Goal: Transaction & Acquisition: Obtain resource

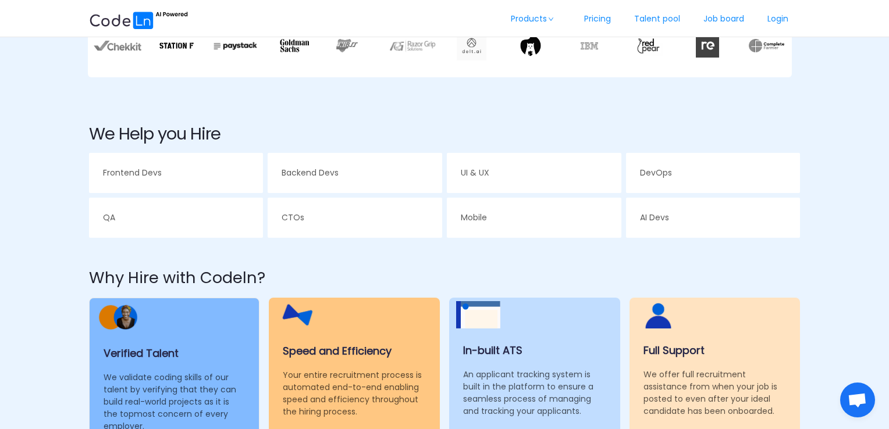
scroll to position [393, 0]
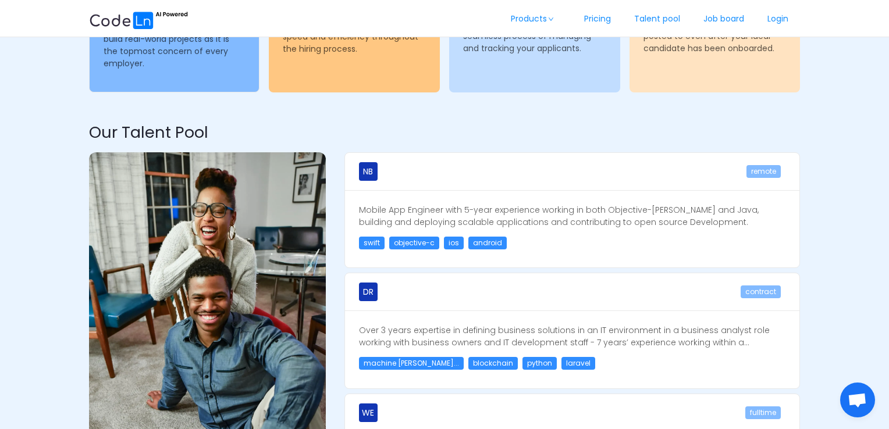
scroll to position [753, 0]
drag, startPoint x: 363, startPoint y: 170, endPoint x: 384, endPoint y: 168, distance: 21.1
click at [384, 168] on section "NB" at bounding box center [552, 172] width 387 height 19
click at [405, 176] on section "NB" at bounding box center [552, 172] width 387 height 19
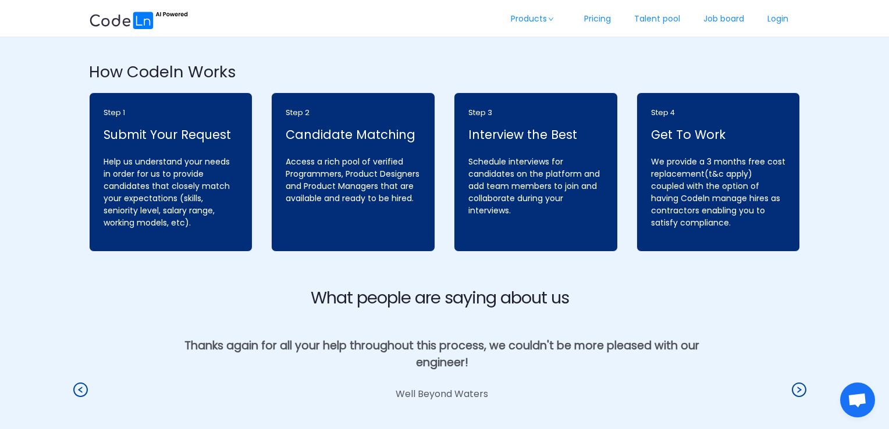
scroll to position [1381, 0]
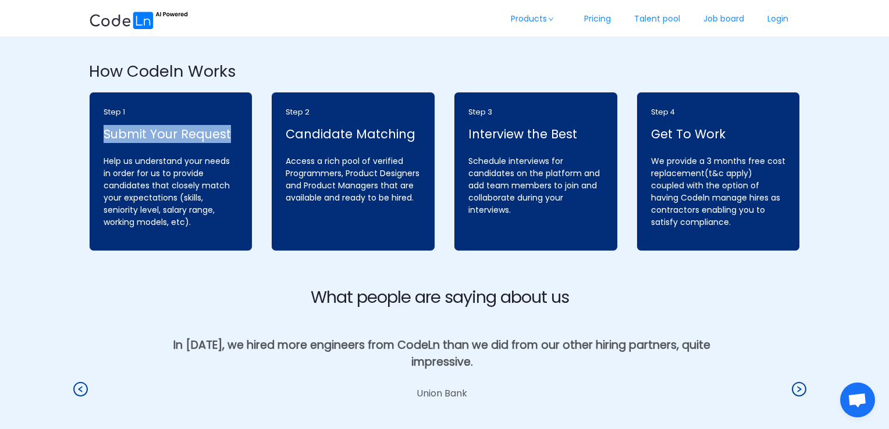
drag, startPoint x: 103, startPoint y: 107, endPoint x: 228, endPoint y: 108, distance: 125.1
click at [228, 125] on p "Submit Your Request" at bounding box center [171, 134] width 135 height 18
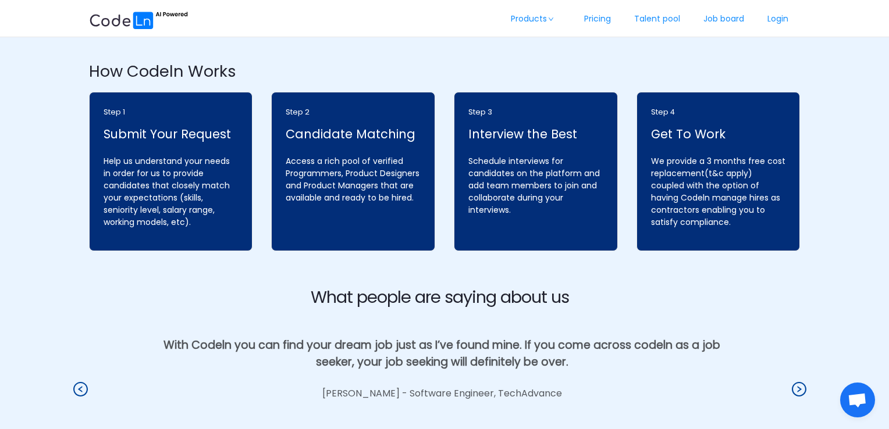
click at [254, 258] on section "What people are saying about us I wanted to especially thank you and your team …" at bounding box center [440, 359] width 704 height 202
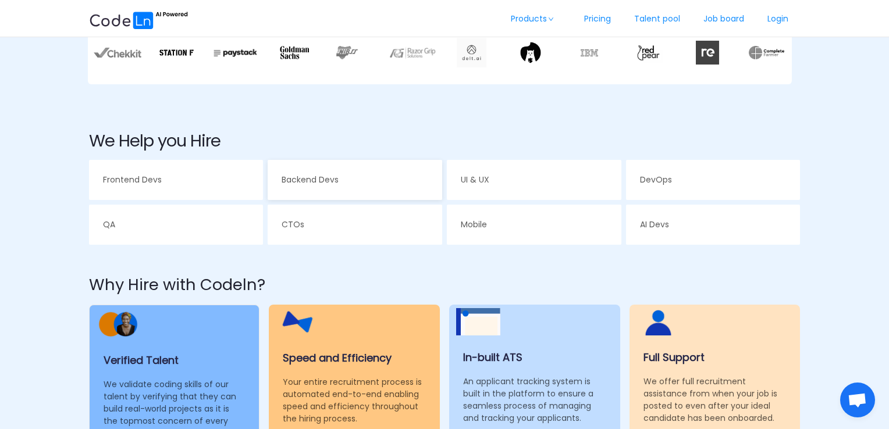
scroll to position [384, 0]
click at [372, 166] on div "Backend Devs" at bounding box center [355, 180] width 174 height 40
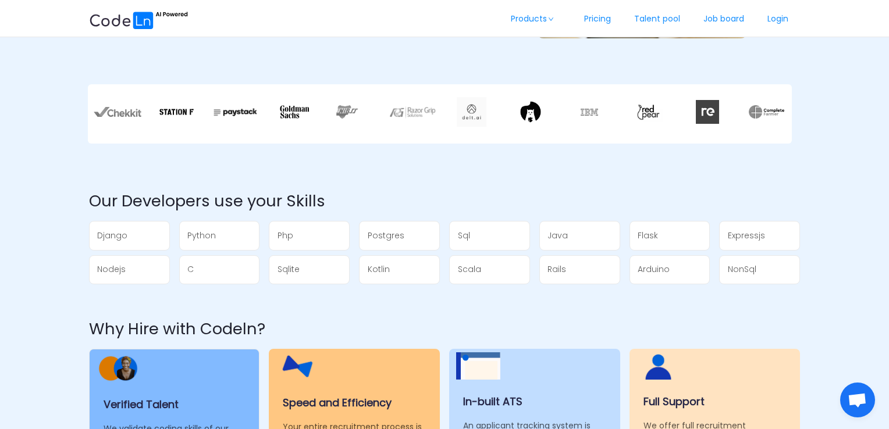
scroll to position [311, 0]
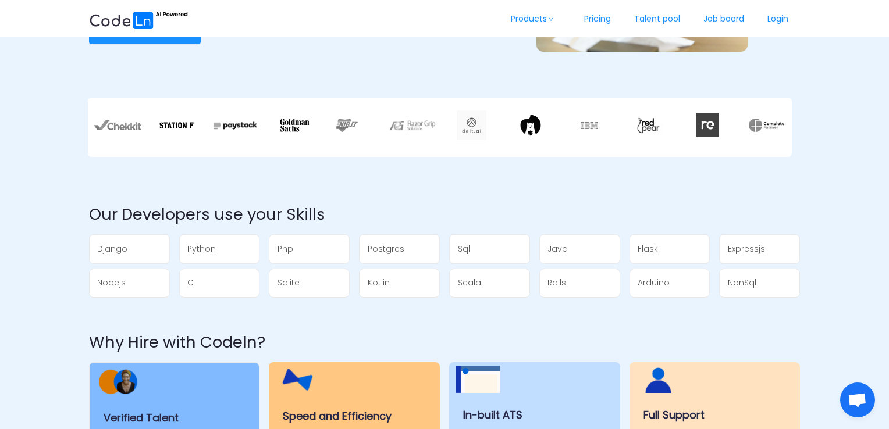
click at [471, 254] on div "Sql" at bounding box center [490, 249] width 80 height 28
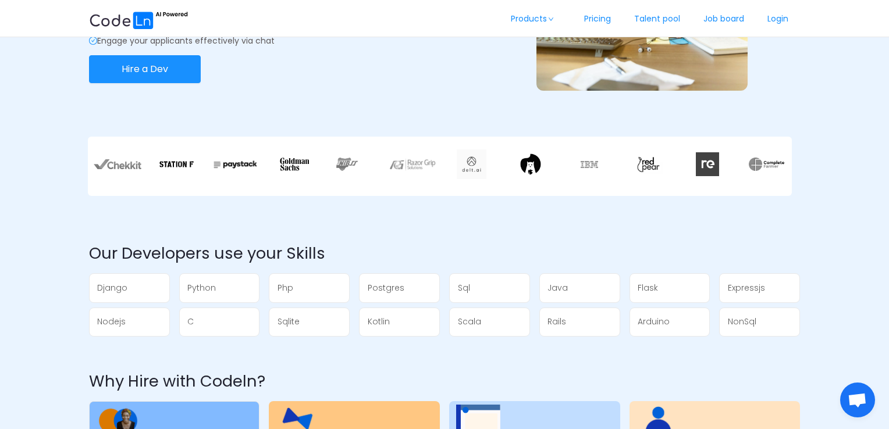
scroll to position [276, 0]
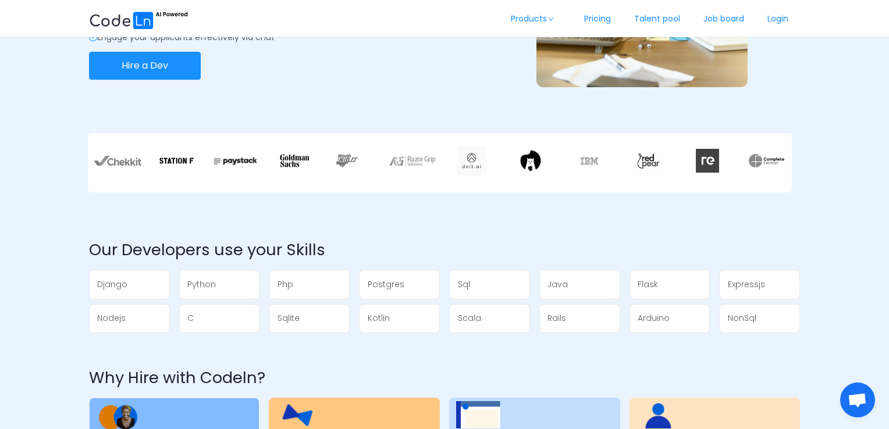
click at [467, 280] on span "Sql" at bounding box center [464, 285] width 12 height 12
click at [475, 288] on div "Sql" at bounding box center [490, 284] width 80 height 28
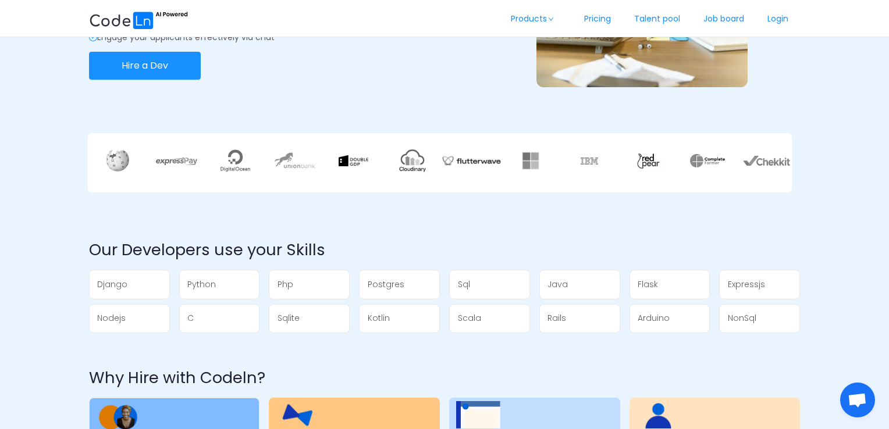
click at [465, 286] on span "Sql" at bounding box center [464, 285] width 12 height 12
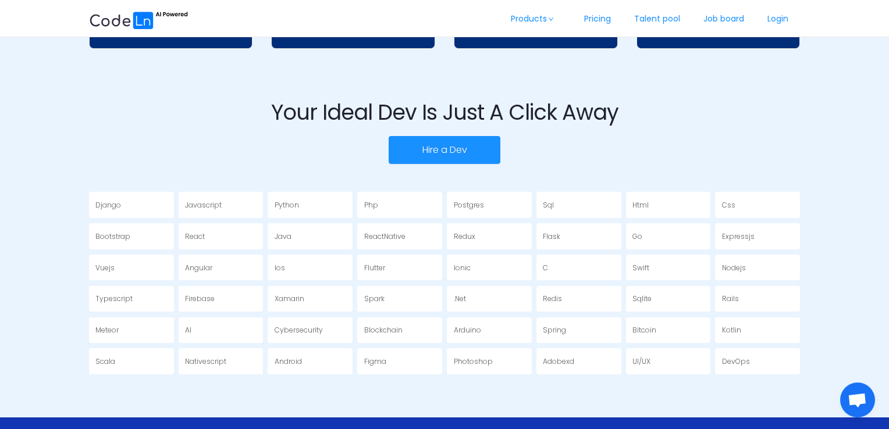
scroll to position [1768, 0]
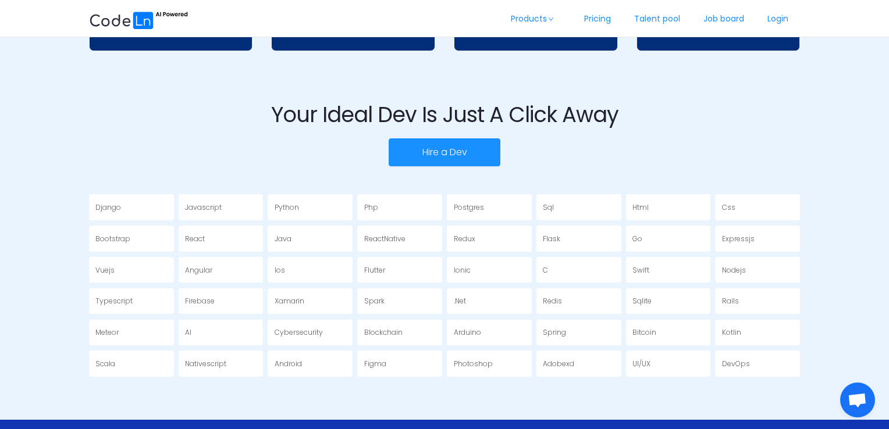
click at [120, 194] on div "Django" at bounding box center [131, 207] width 85 height 26
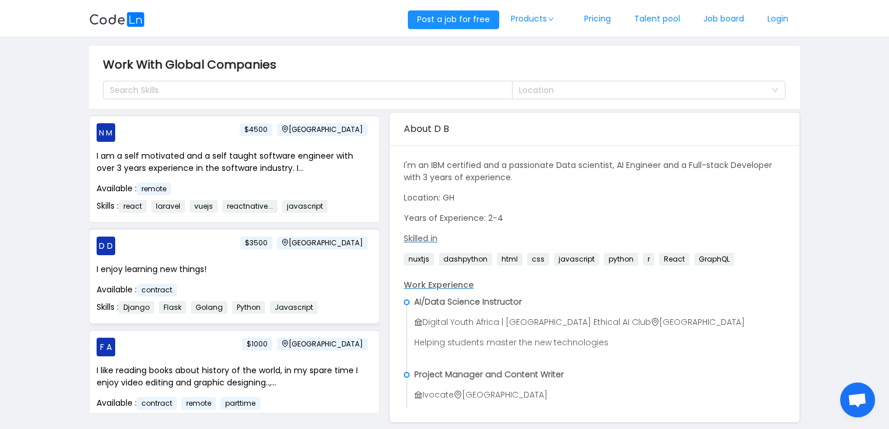
scroll to position [243, 0]
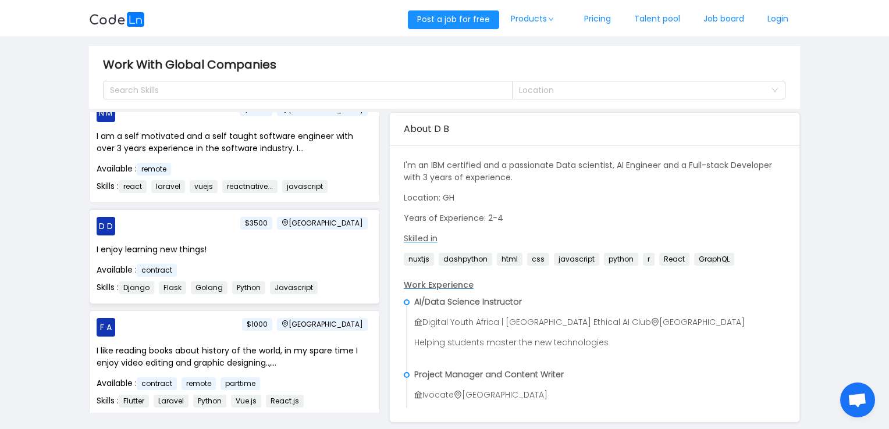
click at [233, 226] on p "D D [GEOGRAPHIC_DATA] $3500" at bounding box center [235, 226] width 276 height 19
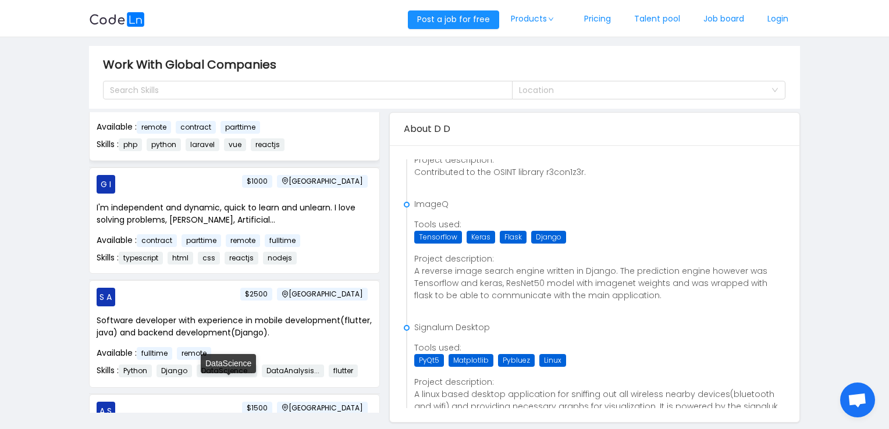
scroll to position [714, 0]
click at [172, 314] on p "Software developer with experience in mobile development(flutter, java) and bac…" at bounding box center [235, 326] width 276 height 24
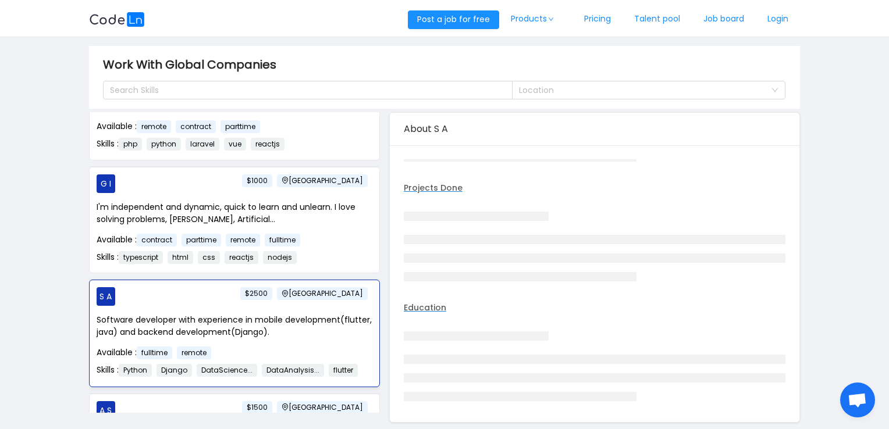
scroll to position [134, 0]
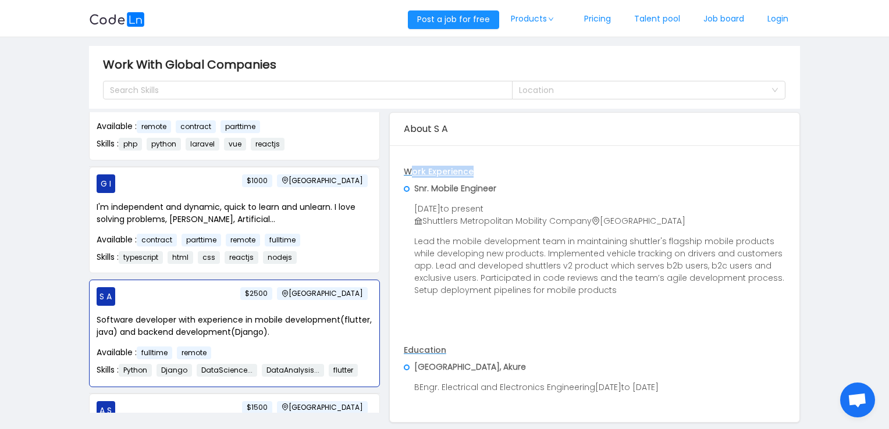
drag, startPoint x: 414, startPoint y: 170, endPoint x: 476, endPoint y: 170, distance: 62.2
click at [476, 170] on p "Work Experience" at bounding box center [595, 172] width 382 height 12
drag, startPoint x: 423, startPoint y: 187, endPoint x: 479, endPoint y: 184, distance: 55.4
click at [479, 184] on p "Snr. Mobile Engineer" at bounding box center [599, 189] width 371 height 12
click at [518, 175] on p "Work Experience" at bounding box center [595, 172] width 382 height 12
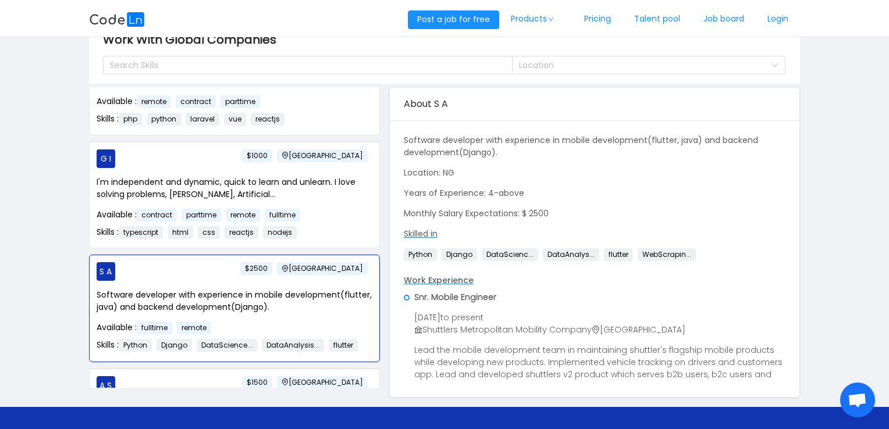
scroll to position [24, 0]
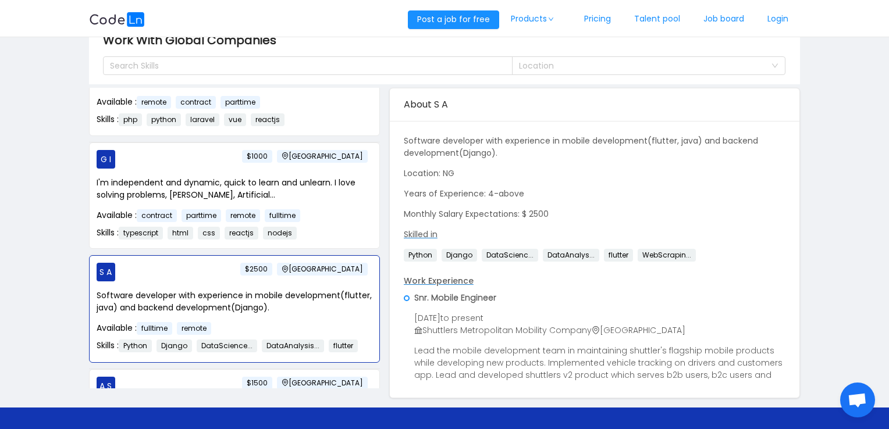
drag, startPoint x: 444, startPoint y: 154, endPoint x: 502, endPoint y: 152, distance: 57.6
click at [502, 152] on p "Software developer with experience in mobile development(flutter, java) and bac…" at bounding box center [595, 147] width 382 height 24
drag, startPoint x: 434, startPoint y: 171, endPoint x: 480, endPoint y: 170, distance: 46.0
click at [480, 170] on p "Location: NG" at bounding box center [595, 174] width 382 height 12
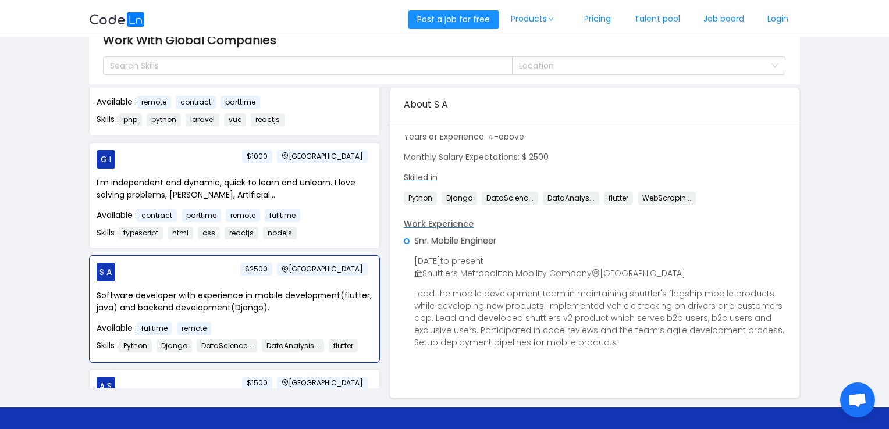
scroll to position [58, 0]
drag, startPoint x: 436, startPoint y: 240, endPoint x: 496, endPoint y: 240, distance: 59.3
click at [496, 240] on p "Snr. Mobile Engineer" at bounding box center [599, 240] width 371 height 12
click at [483, 262] on span "to present" at bounding box center [461, 261] width 43 height 12
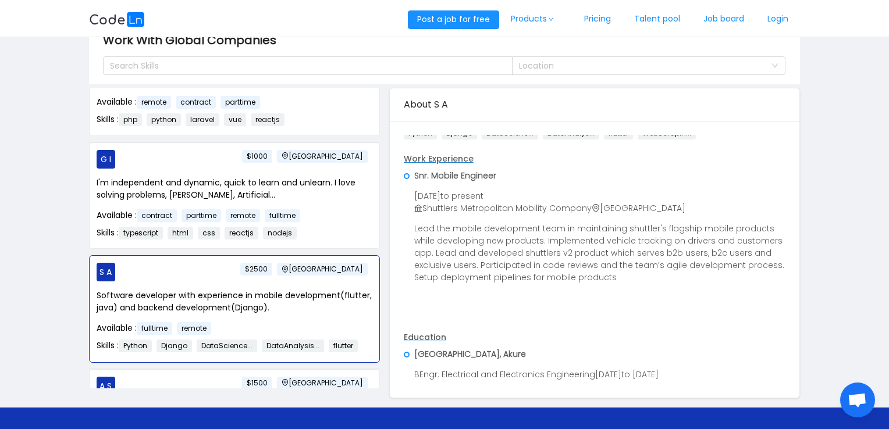
scroll to position [123, 0]
drag, startPoint x: 451, startPoint y: 212, endPoint x: 626, endPoint y: 205, distance: 174.6
click at [626, 205] on span "Shuttlers Metropolitan Mobility Company [GEOGRAPHIC_DATA]" at bounding box center [549, 208] width 271 height 12
click at [588, 247] on p "Lead the mobile development team in maintaining shuttler's flagship mobile prod…" at bounding box center [599, 252] width 371 height 61
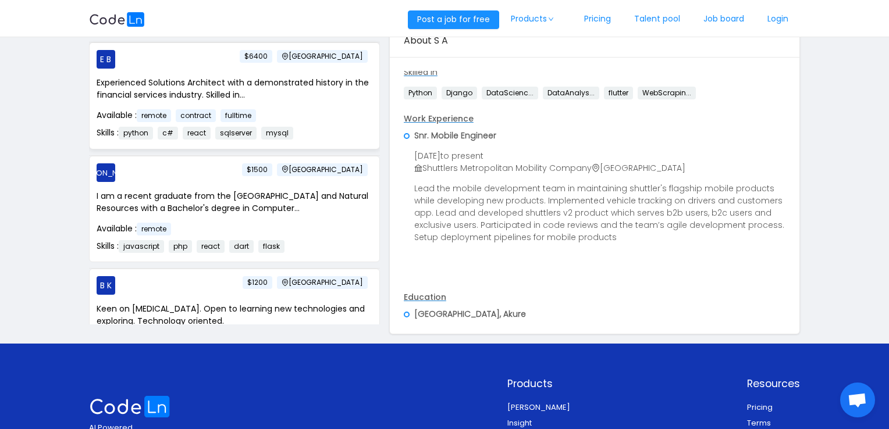
scroll to position [1384, 0]
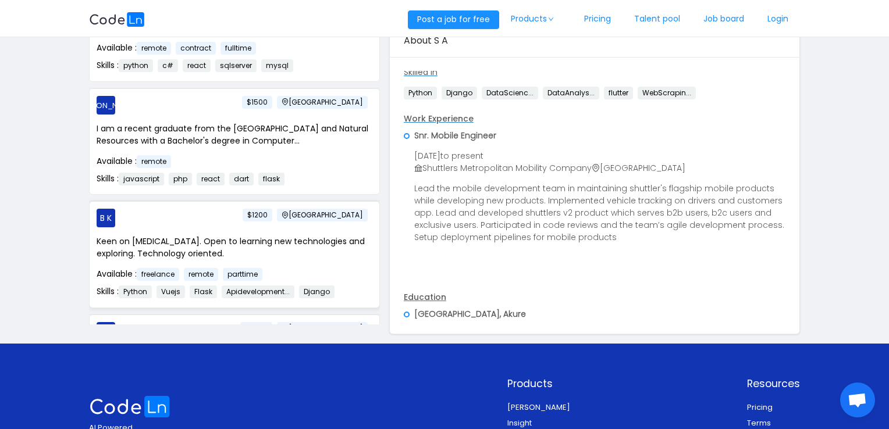
click at [323, 236] on p "Keen on [MEDICAL_DATA]. Open to learning new technologies and exploring. Techno…" at bounding box center [235, 248] width 276 height 24
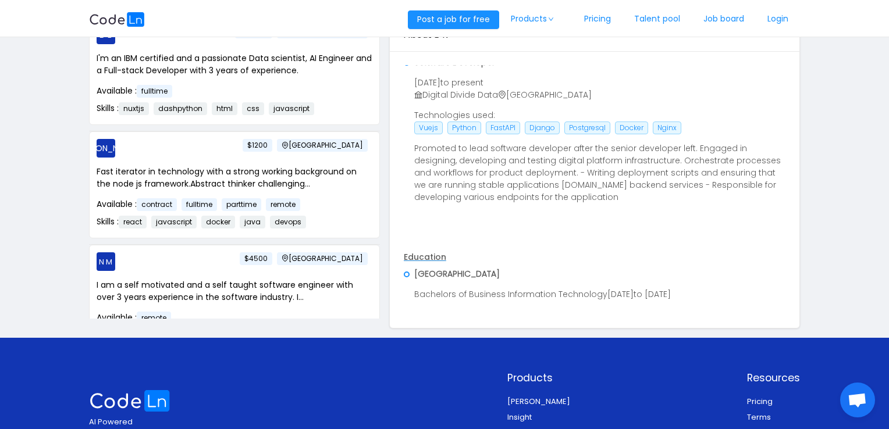
scroll to position [0, 0]
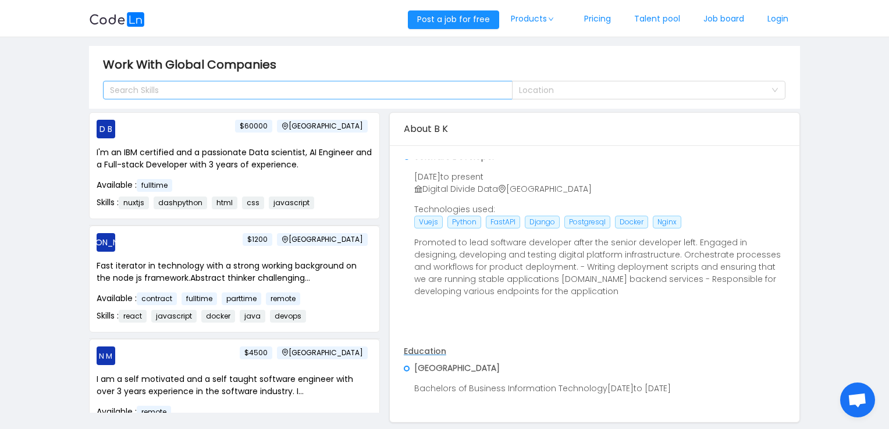
click at [372, 91] on div "Search Skills" at bounding box center [303, 90] width 386 height 12
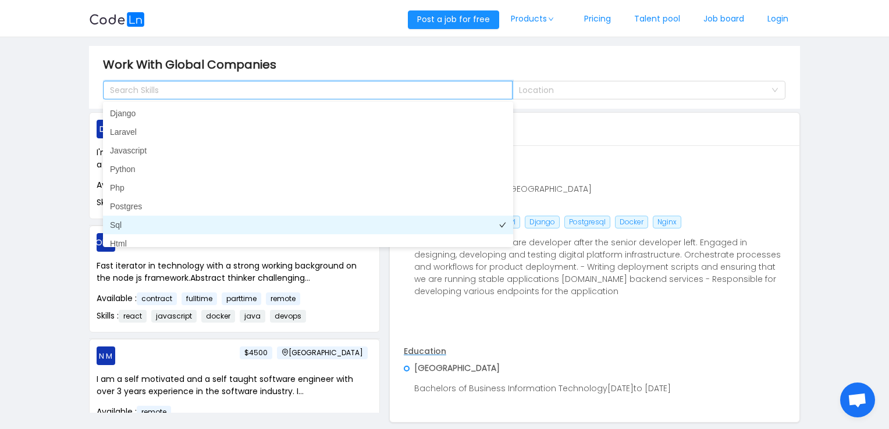
click at [152, 226] on li "Sql" at bounding box center [308, 225] width 410 height 19
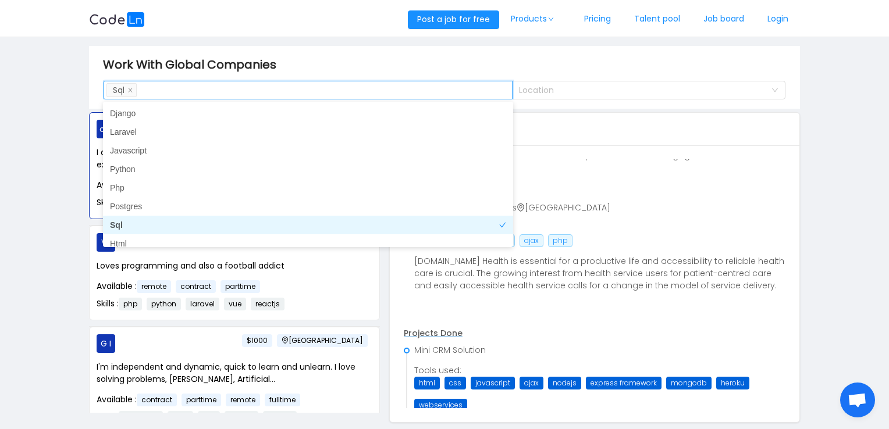
scroll to position [687, 0]
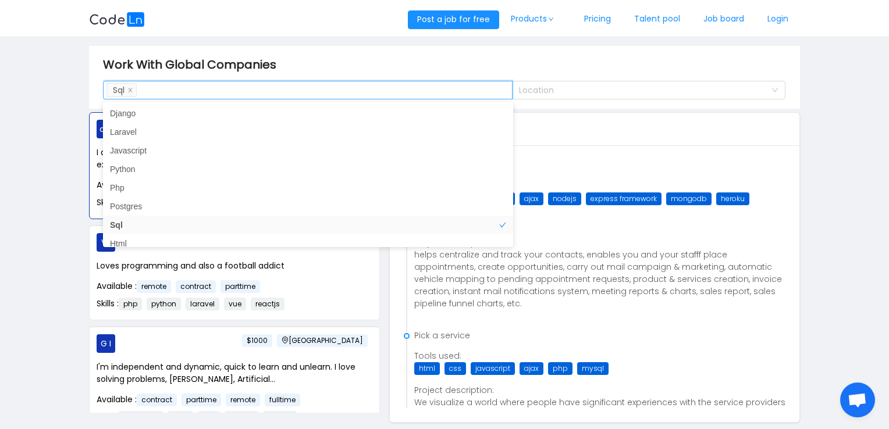
click at [63, 308] on main "Work With Global Companies Search Skills Sql Location o o [GEOGRAPHIC_DATA] $51…" at bounding box center [444, 234] width 889 height 395
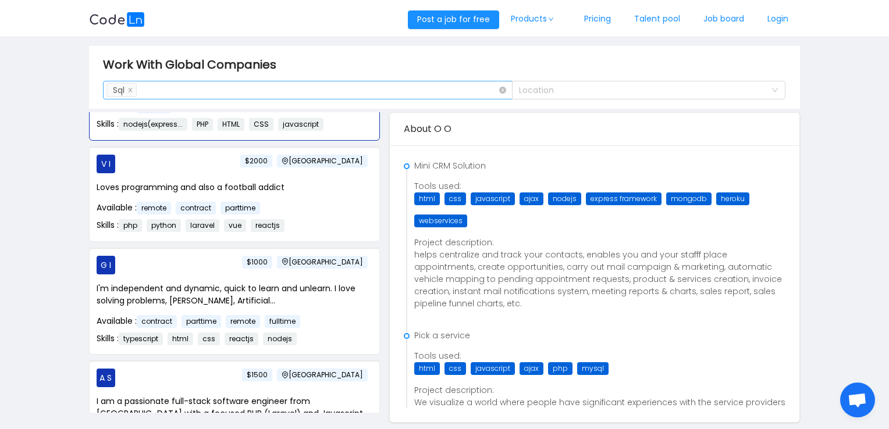
scroll to position [69, 0]
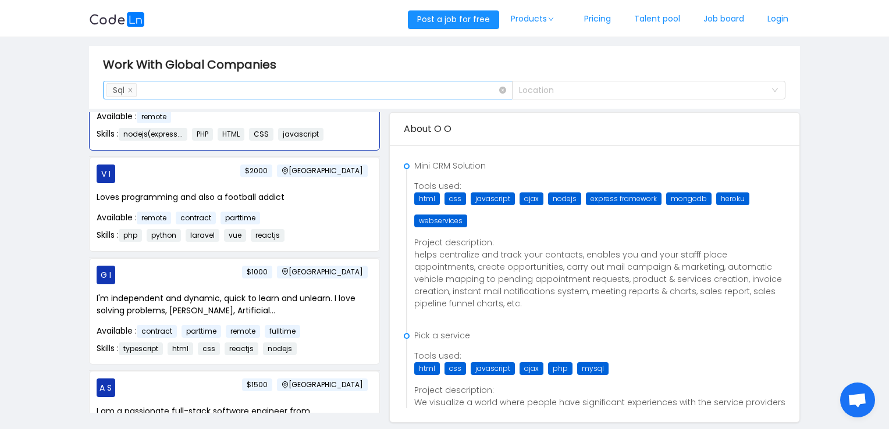
click at [268, 95] on div "Search Skills Sql" at bounding box center [303, 89] width 394 height 17
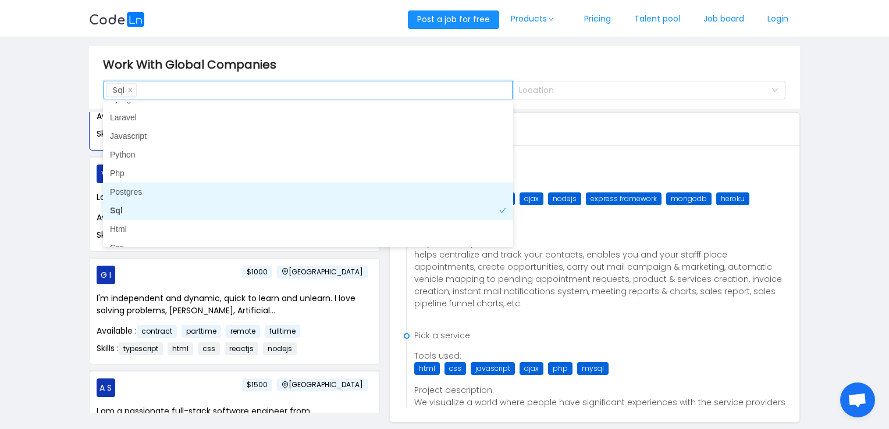
scroll to position [0, 0]
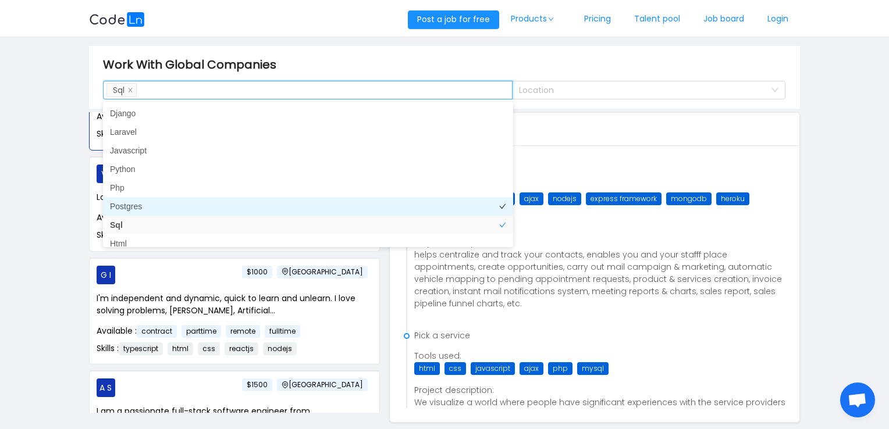
click at [165, 210] on li "Postgres" at bounding box center [308, 206] width 410 height 19
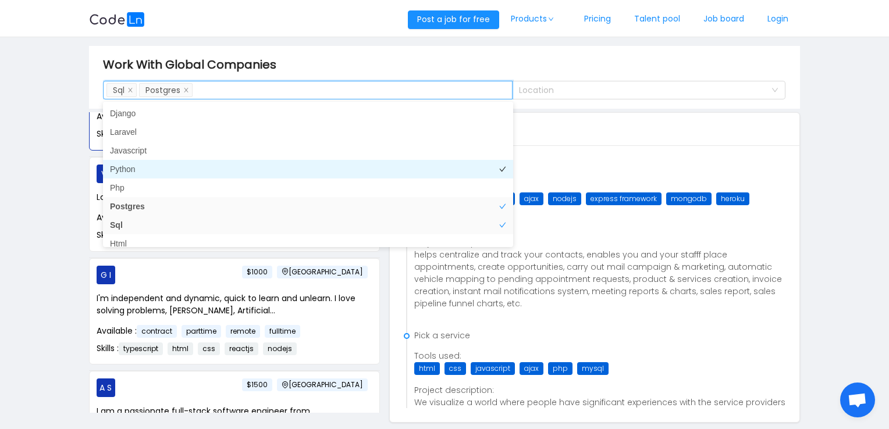
click at [158, 166] on li "Python" at bounding box center [308, 169] width 410 height 19
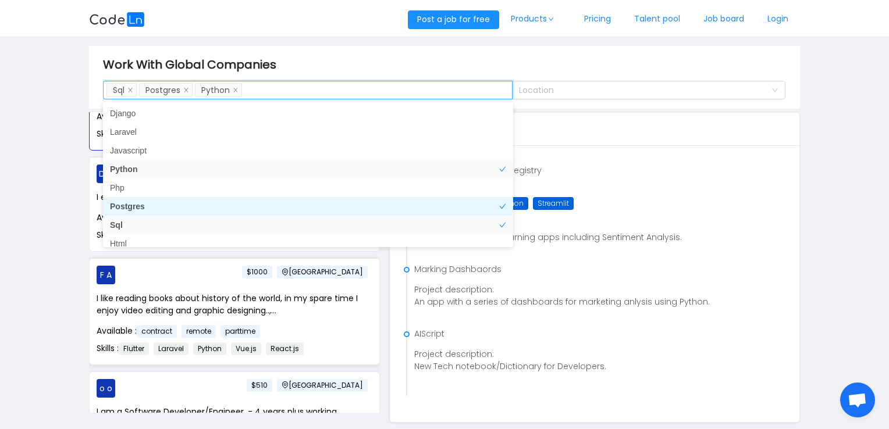
scroll to position [6, 0]
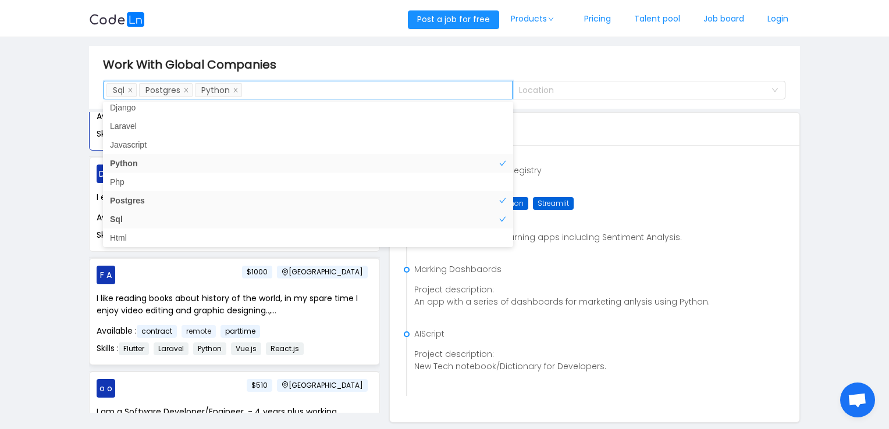
click at [201, 328] on span "remote" at bounding box center [198, 331] width 34 height 13
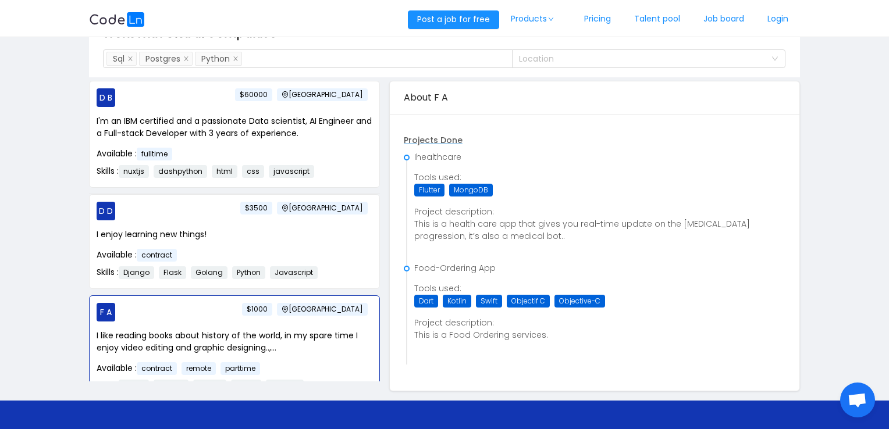
scroll to position [0, 0]
